Goal: Information Seeking & Learning: Check status

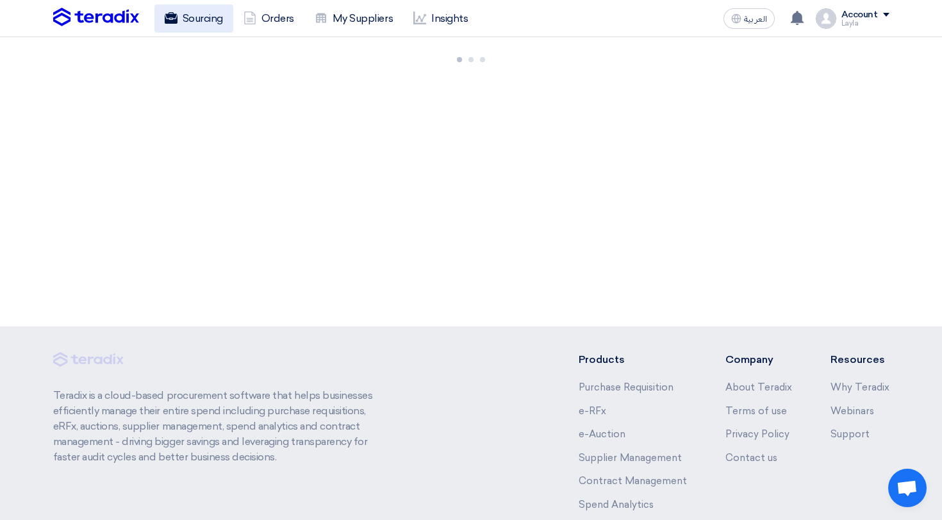
click at [192, 28] on link "Sourcing" at bounding box center [193, 18] width 79 height 28
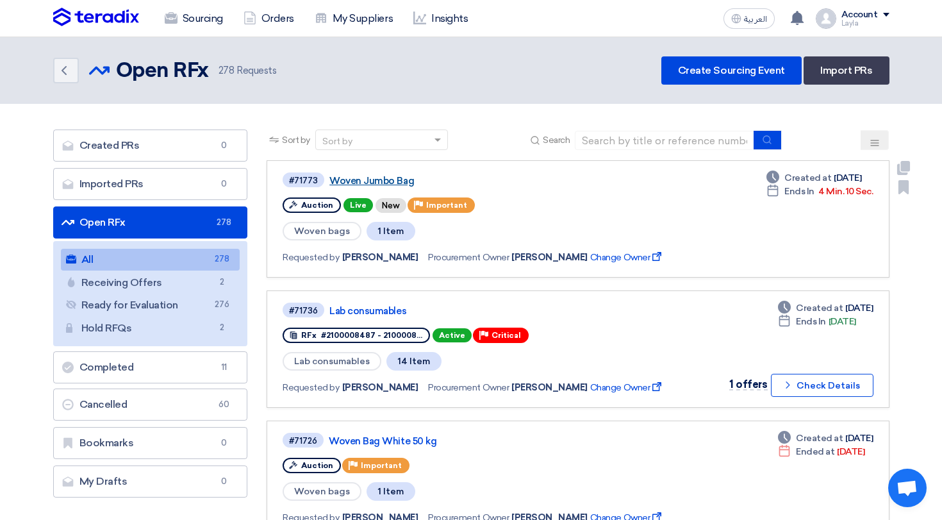
click at [387, 177] on link "Woven Jumbo Bag" at bounding box center [489, 181] width 320 height 12
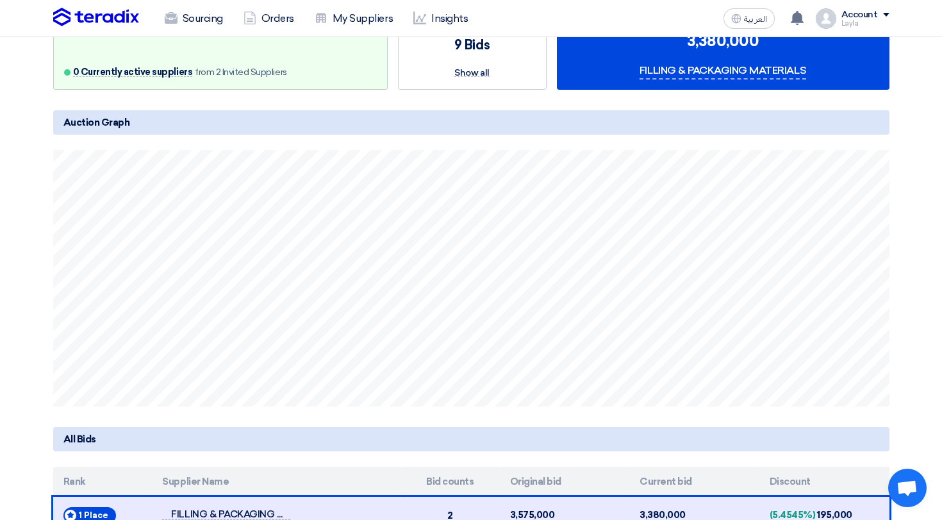
scroll to position [197, 0]
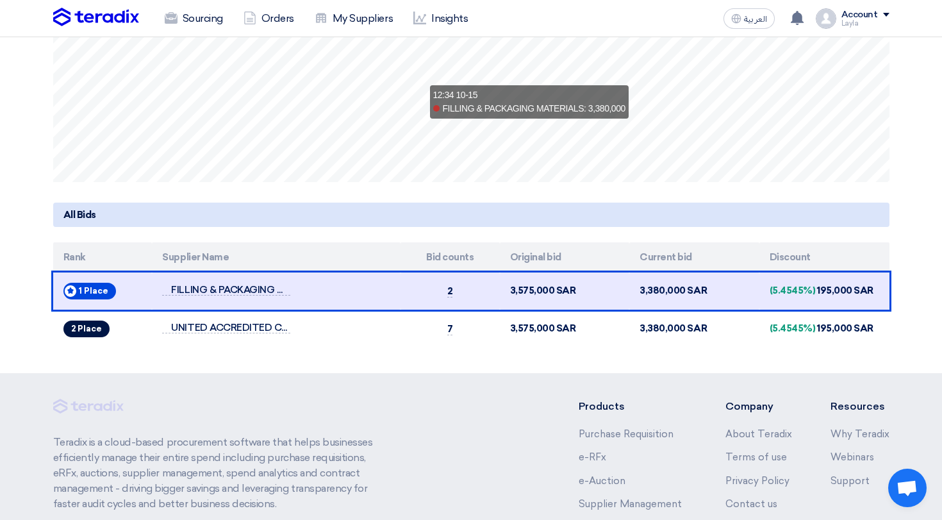
scroll to position [423, 0]
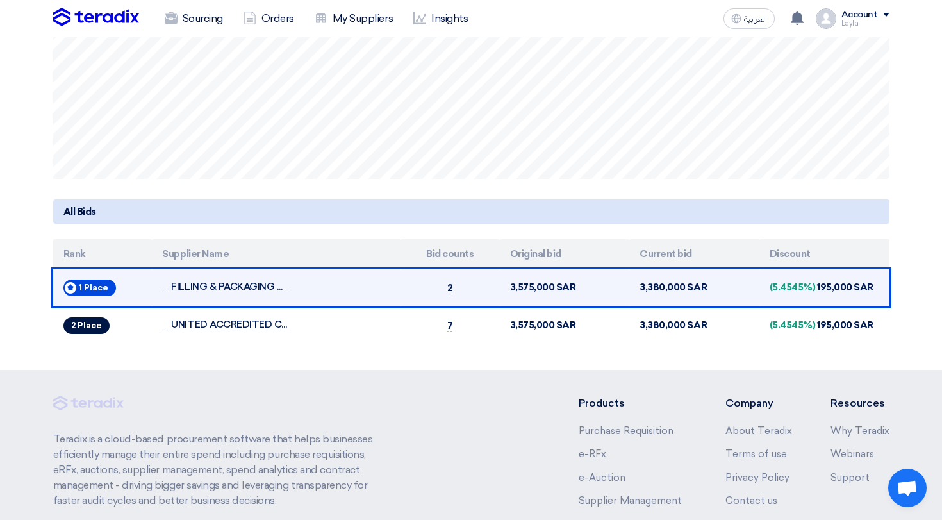
drag, startPoint x: 834, startPoint y: 283, endPoint x: 874, endPoint y: 283, distance: 39.1
click at [874, 283] on td "(5.4545%) 195,000 SAR" at bounding box center [824, 288] width 130 height 38
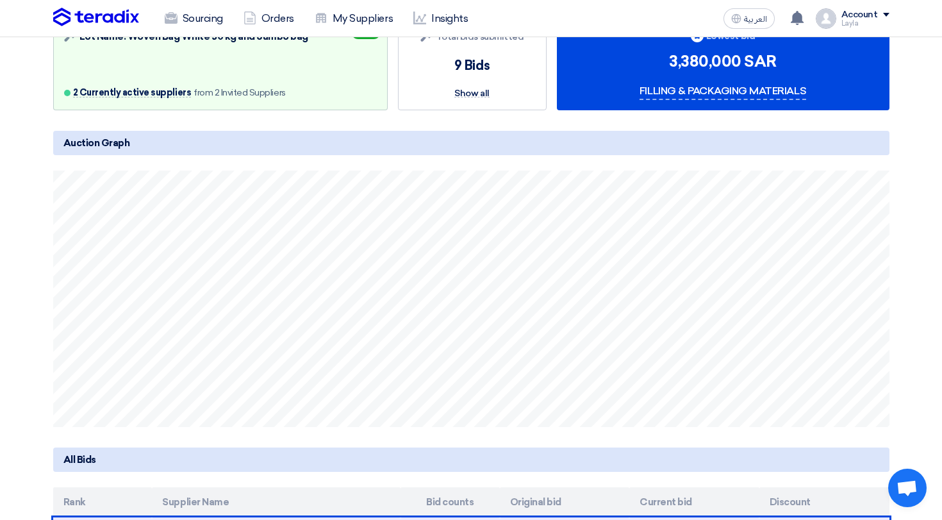
scroll to position [0, 0]
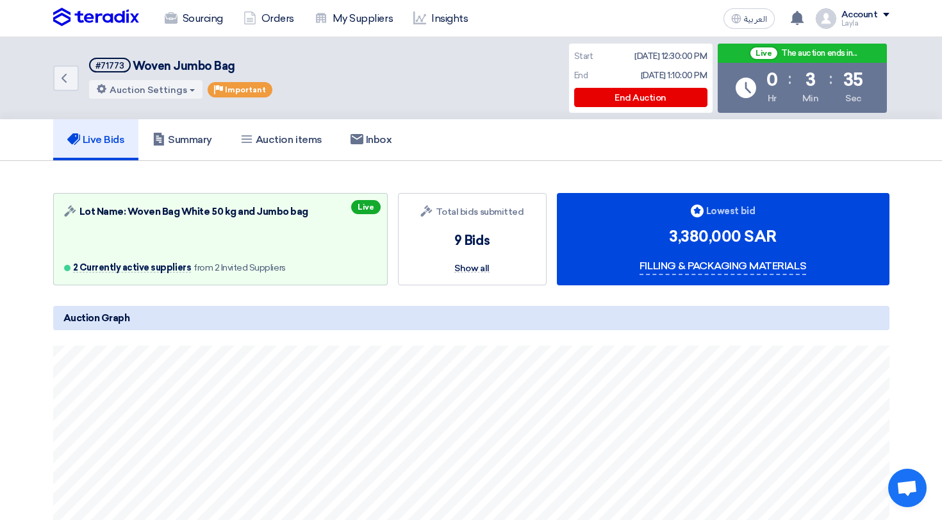
click at [863, 19] on div "Account" at bounding box center [859, 15] width 37 height 11
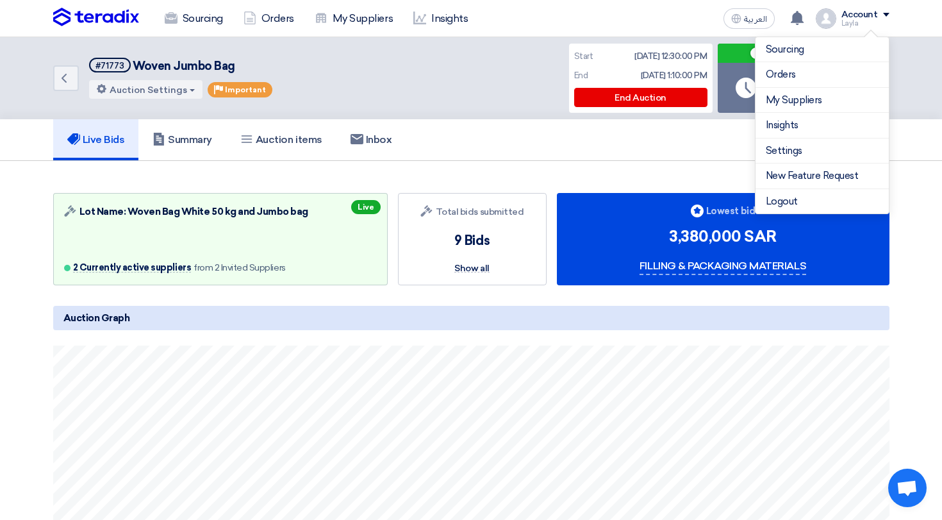
click at [863, 19] on div "Account" at bounding box center [859, 15] width 37 height 11
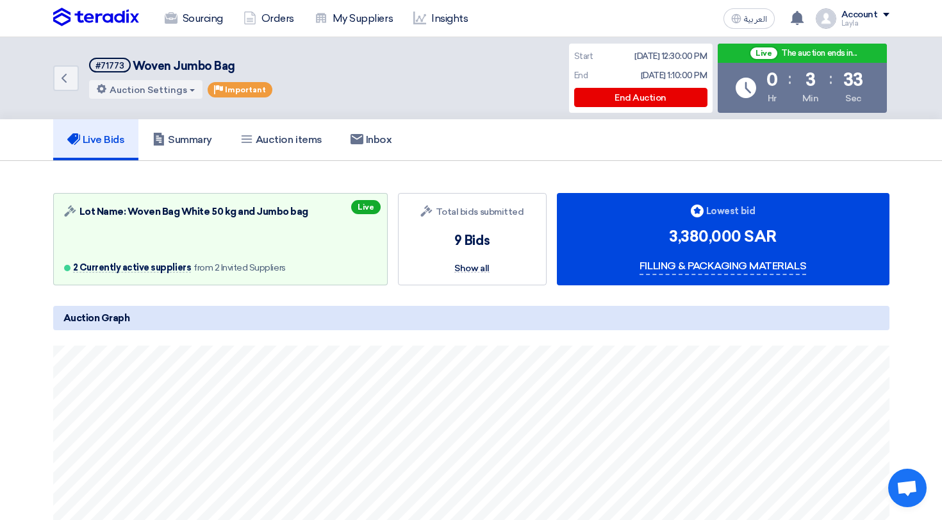
click at [863, 19] on div "Account" at bounding box center [859, 15] width 37 height 11
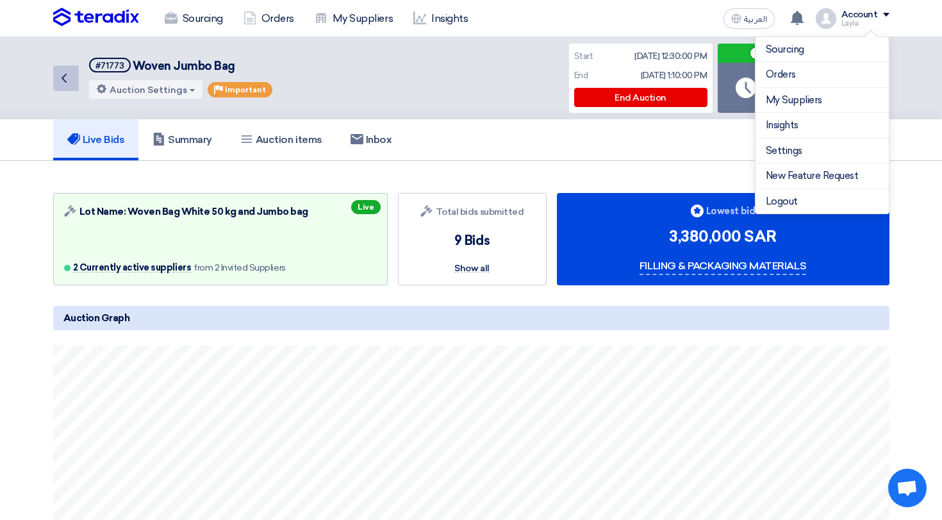
click at [75, 73] on link "Back" at bounding box center [66, 78] width 26 height 26
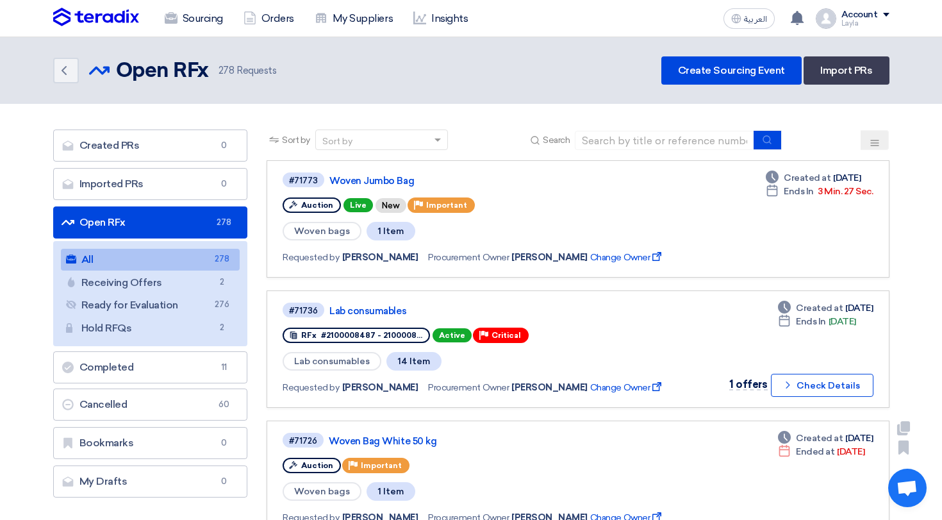
scroll to position [51, 0]
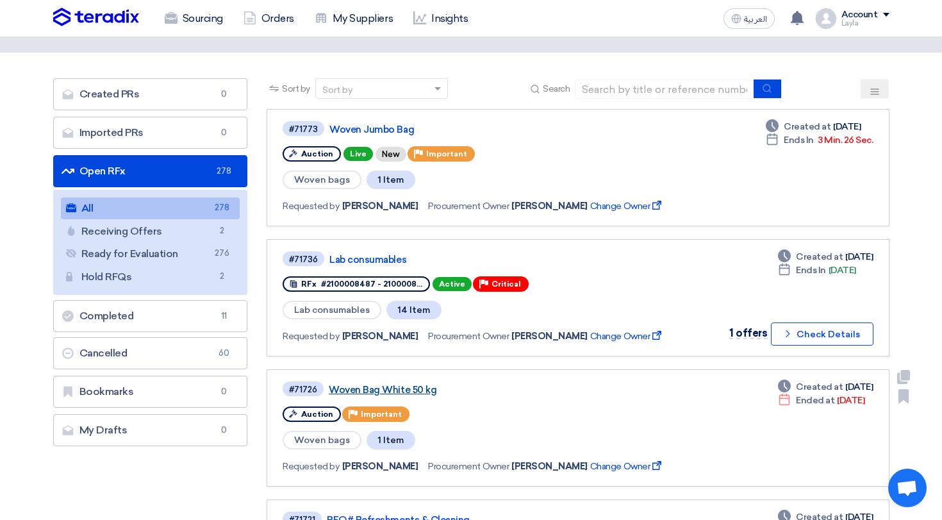
click at [406, 385] on link "Woven Bag White 50 kg" at bounding box center [489, 390] width 320 height 12
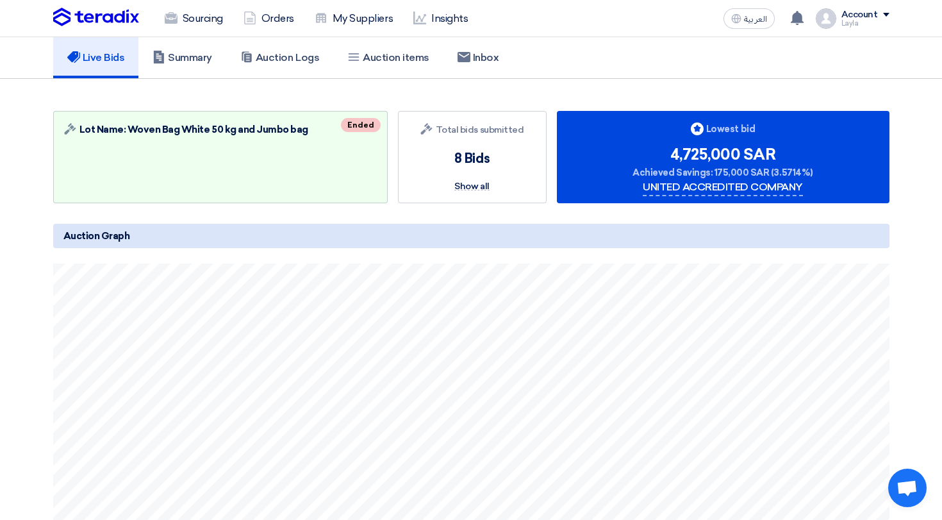
scroll to position [68, 0]
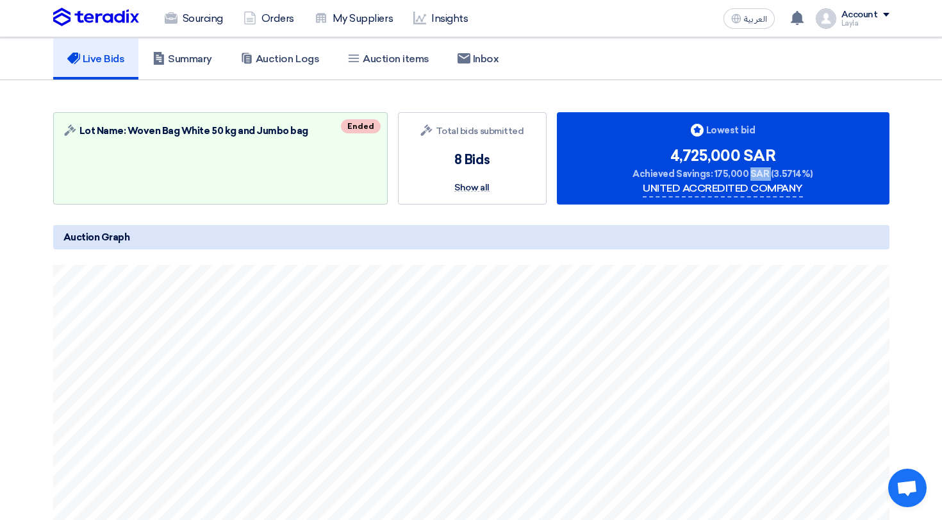
drag, startPoint x: 720, startPoint y: 170, endPoint x: 779, endPoint y: 170, distance: 59.0
click at [779, 170] on span "Achieved Savings: 175,000 SAR (3.5714%)" at bounding box center [723, 173] width 180 height 13
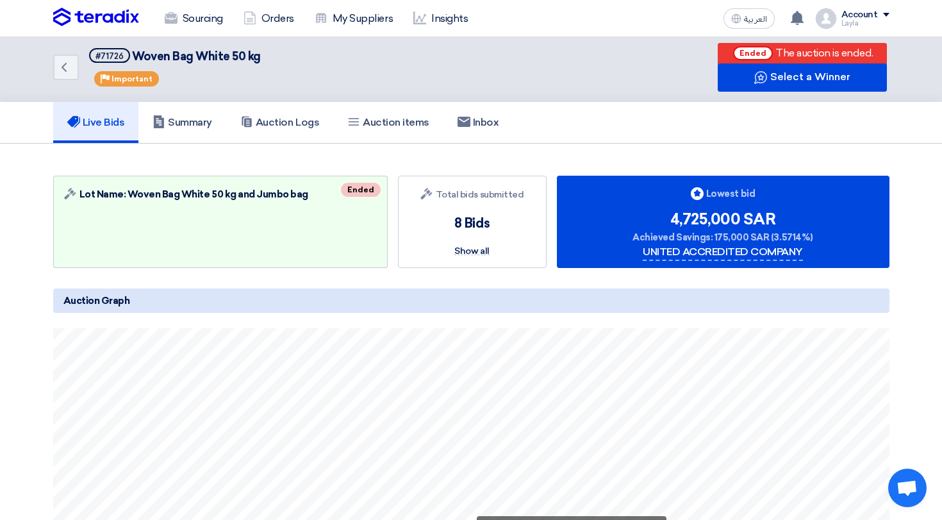
scroll to position [0, 0]
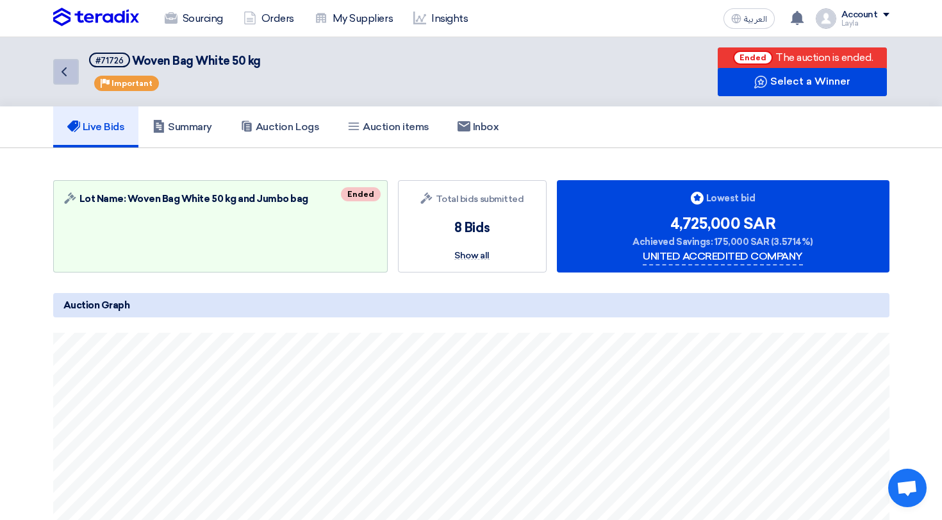
click at [65, 74] on use at bounding box center [64, 71] width 5 height 9
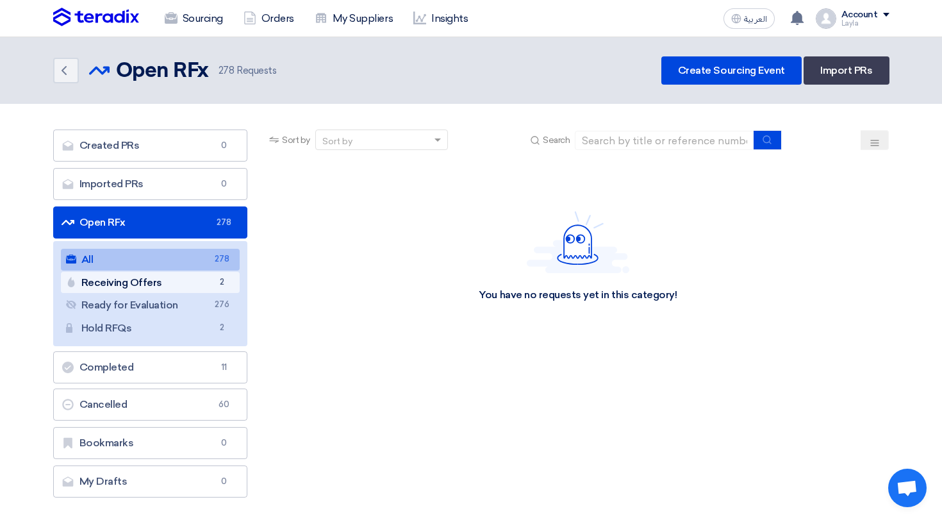
click at [213, 280] on link "Receiving Offers Receiving Offers 2" at bounding box center [150, 283] width 179 height 22
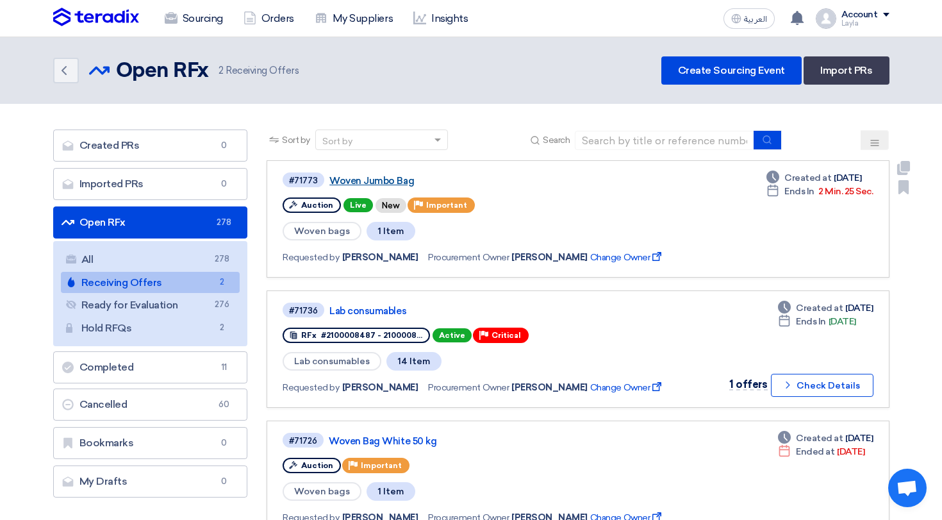
click at [379, 182] on link "Woven Jumbo Bag" at bounding box center [489, 181] width 320 height 12
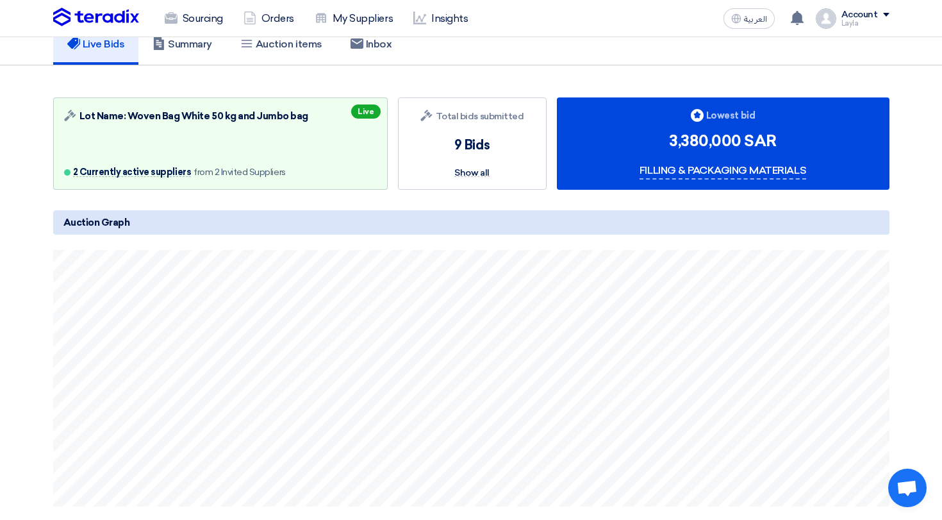
scroll to position [67, 0]
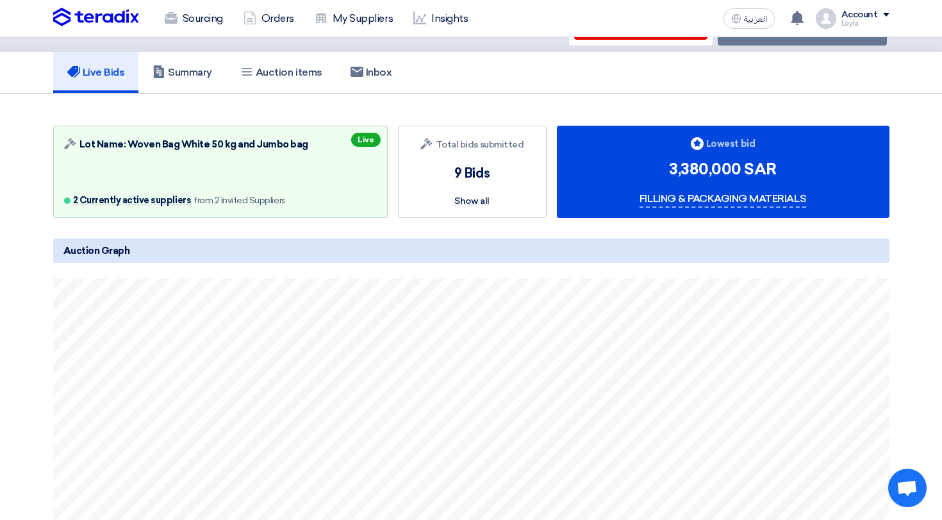
click at [106, 15] on img at bounding box center [96, 17] width 86 height 19
